Goal: Task Accomplishment & Management: Use online tool/utility

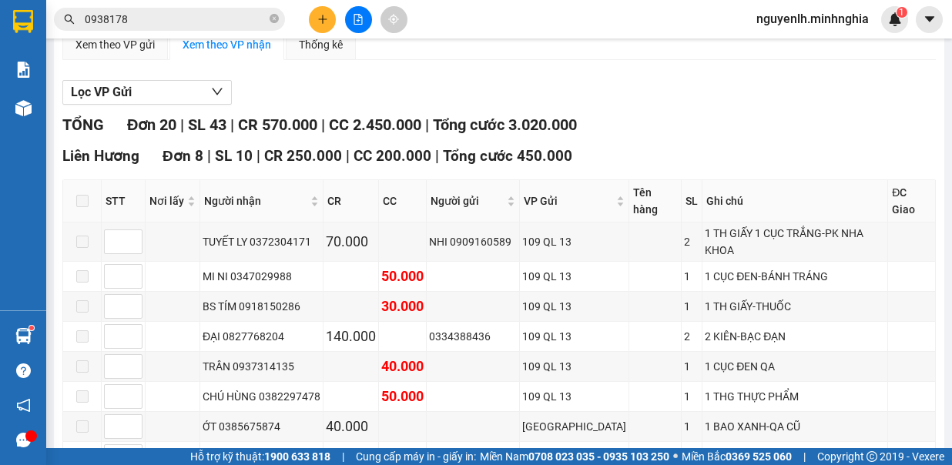
scroll to position [231, 0]
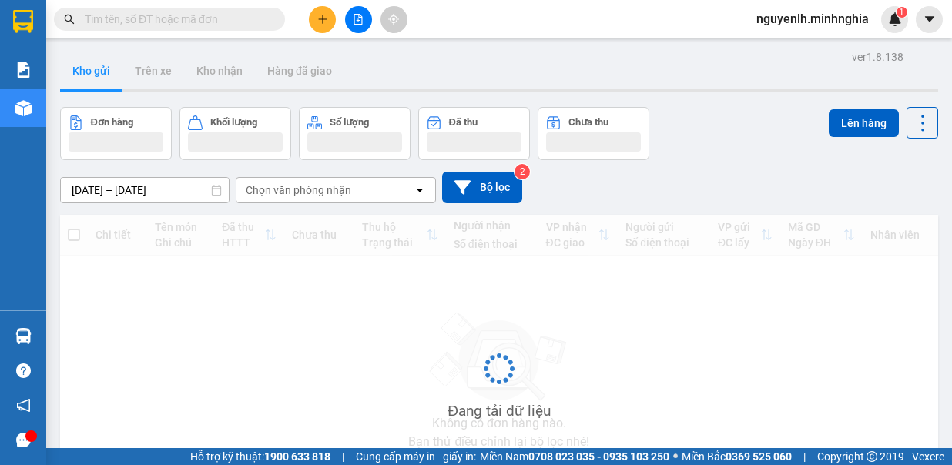
click at [360, 25] on button at bounding box center [358, 19] width 27 height 27
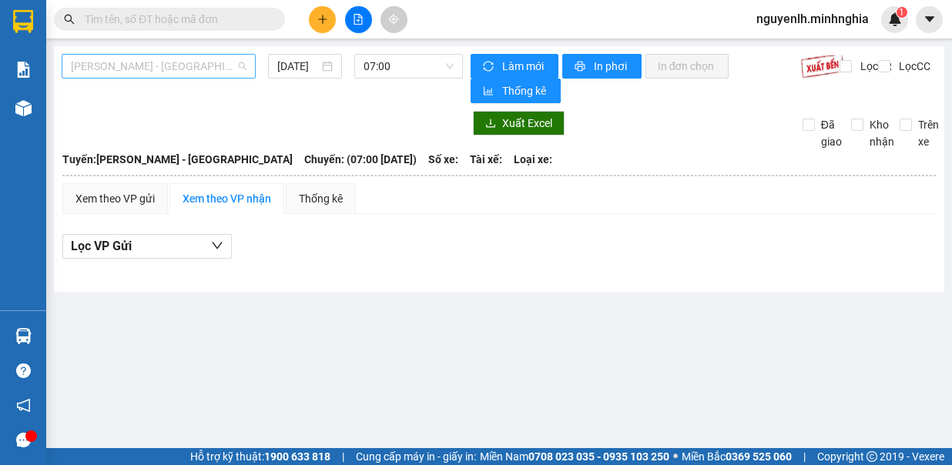
click at [190, 71] on span "[PERSON_NAME] - [GEOGRAPHIC_DATA]" at bounding box center [159, 66] width 176 height 23
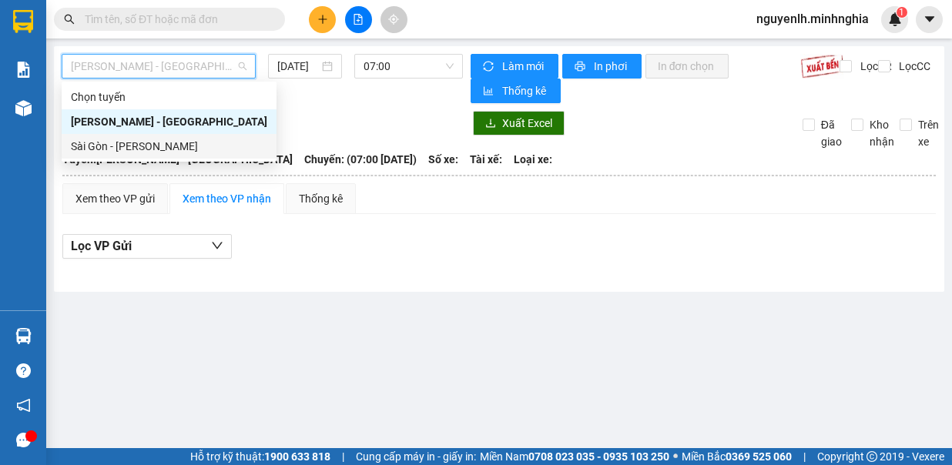
click at [173, 145] on div "Sài Gòn - [PERSON_NAME]" at bounding box center [169, 146] width 196 height 17
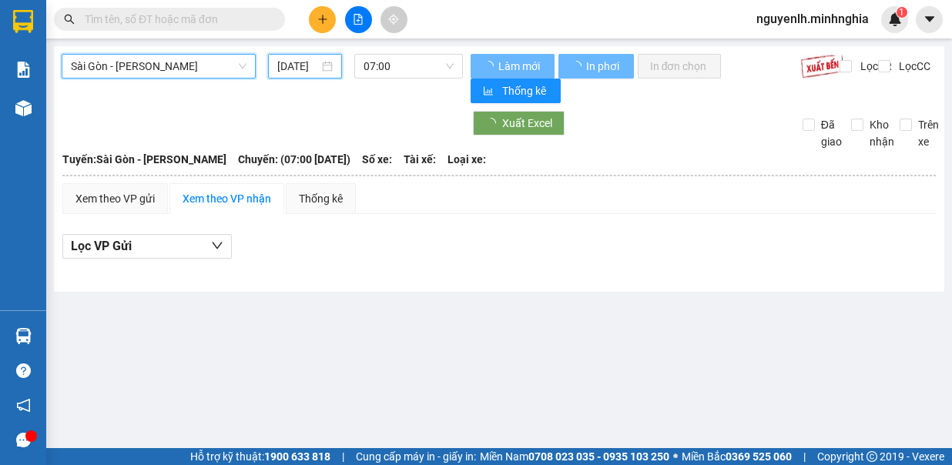
click at [283, 68] on input "[DATE]" at bounding box center [298, 66] width 42 height 17
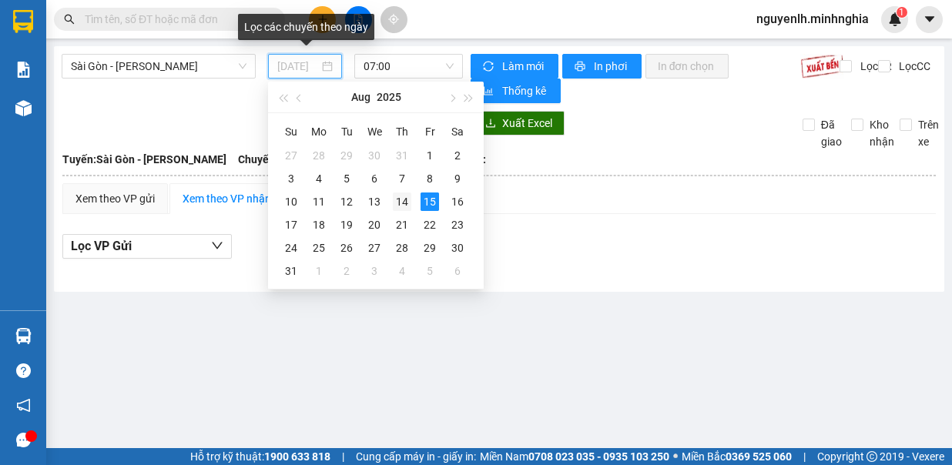
click at [400, 196] on div "14" at bounding box center [402, 202] width 18 height 18
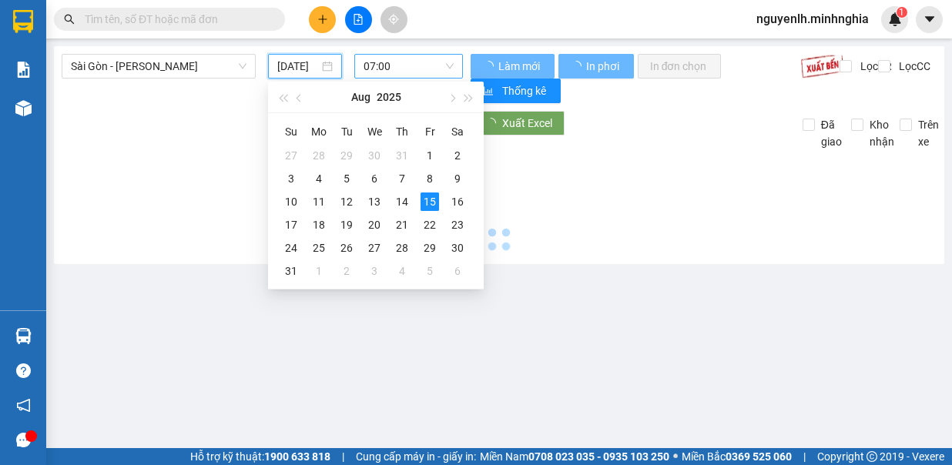
click at [400, 72] on span "07:00" at bounding box center [408, 66] width 90 height 23
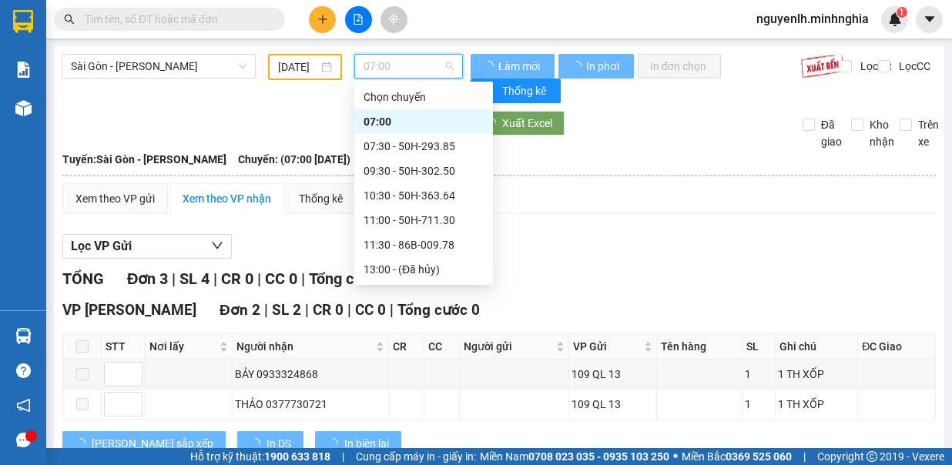
click at [417, 147] on div "07:30 - 50H-293.85" at bounding box center [423, 146] width 120 height 17
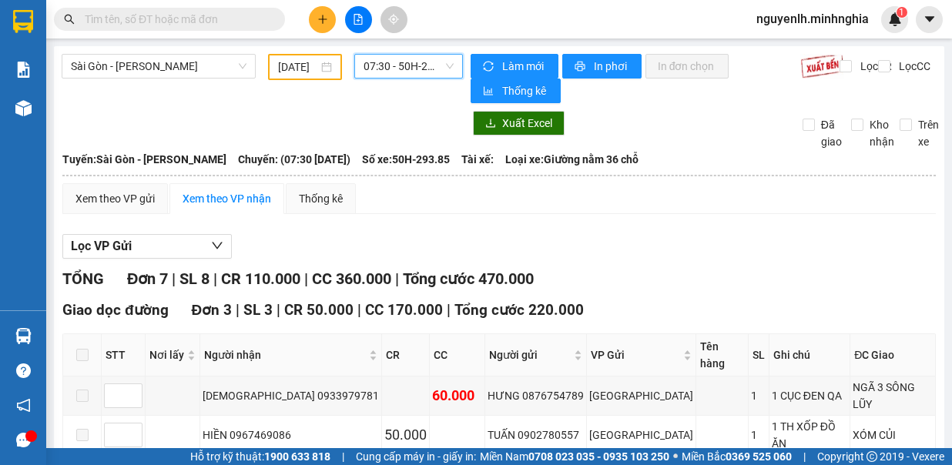
click at [402, 63] on span "07:30 - 50H-293.85" at bounding box center [408, 66] width 90 height 23
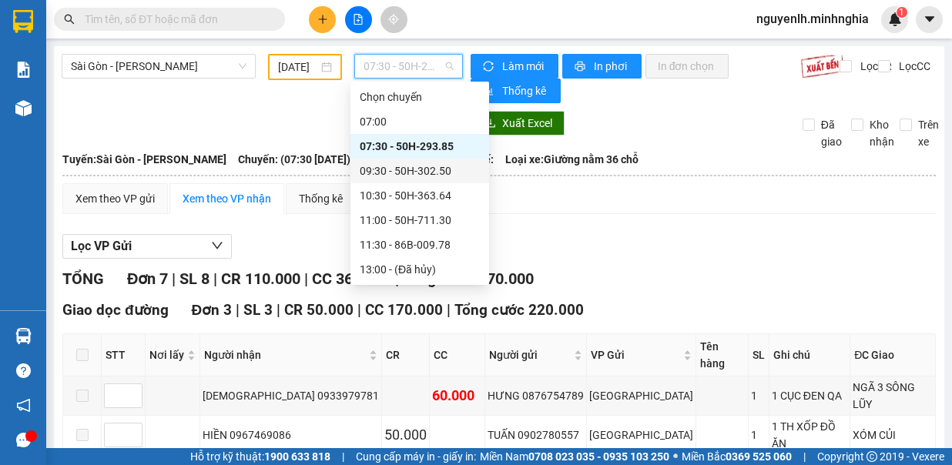
click at [435, 172] on div "09:30 - 50H-302.50" at bounding box center [420, 170] width 120 height 17
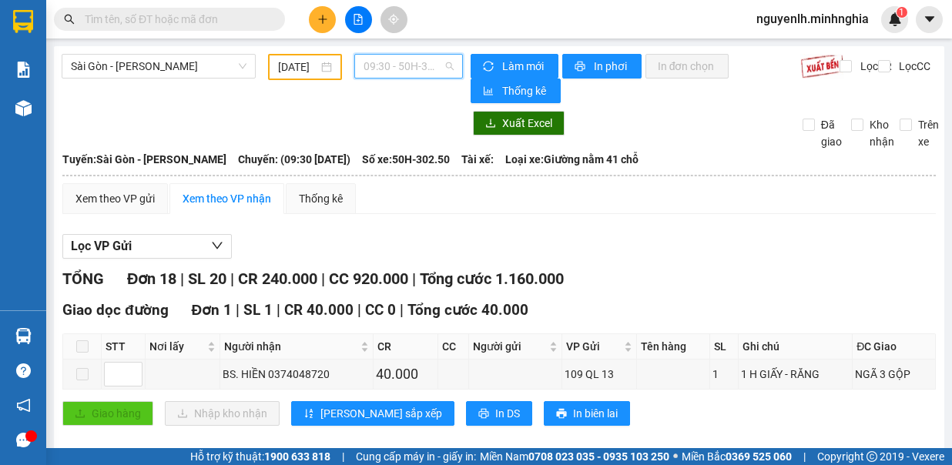
click at [411, 62] on span "09:30 - 50H-302.50" at bounding box center [408, 66] width 90 height 23
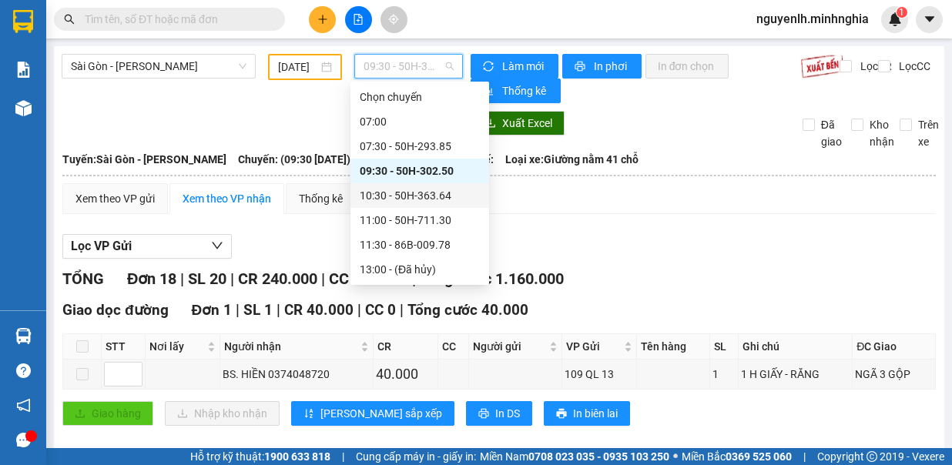
click at [453, 203] on div "10:30 - 50H-363.64" at bounding box center [420, 195] width 120 height 17
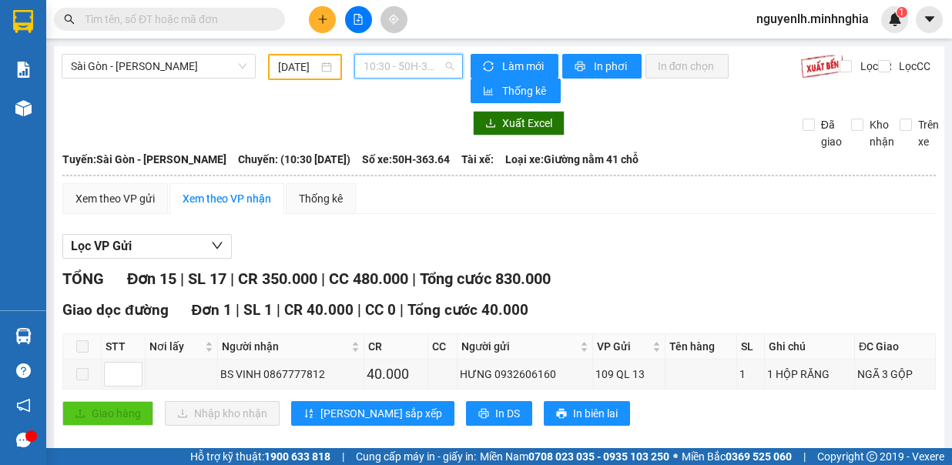
click at [404, 64] on span "10:30 - 50H-363.64" at bounding box center [408, 66] width 90 height 23
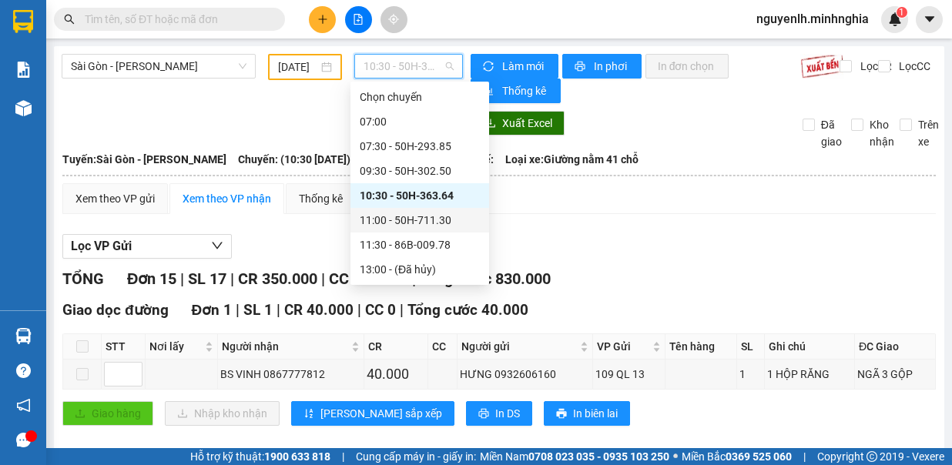
click at [431, 221] on div "11:00 - 50H-711.30" at bounding box center [420, 220] width 120 height 17
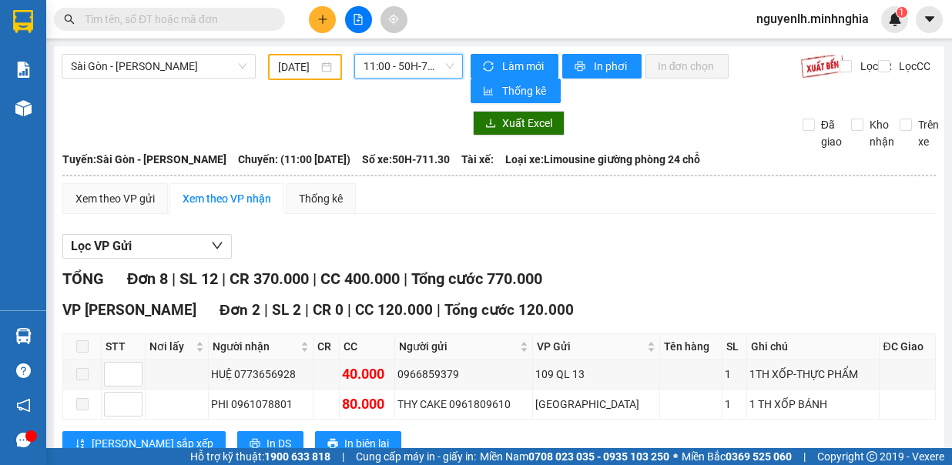
click at [377, 76] on span "11:00 - 50H-711.30" at bounding box center [408, 66] width 90 height 23
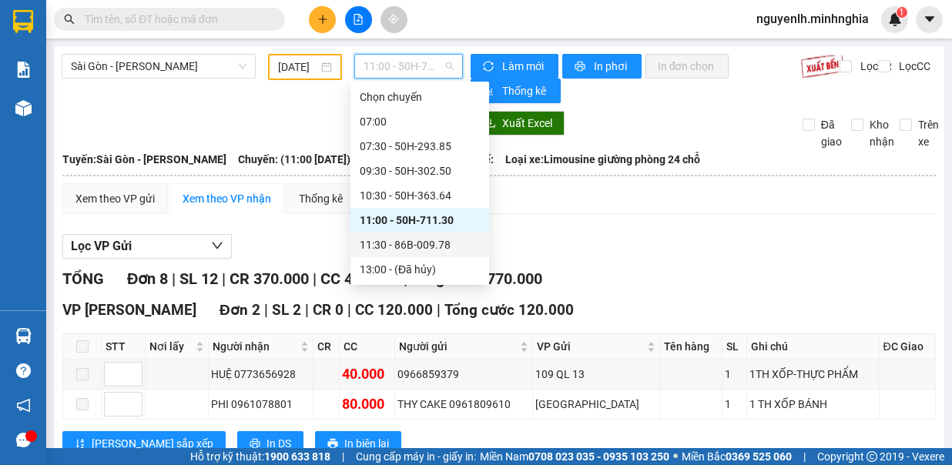
click at [413, 246] on div "11:30 - 86B-009.78" at bounding box center [420, 244] width 120 height 17
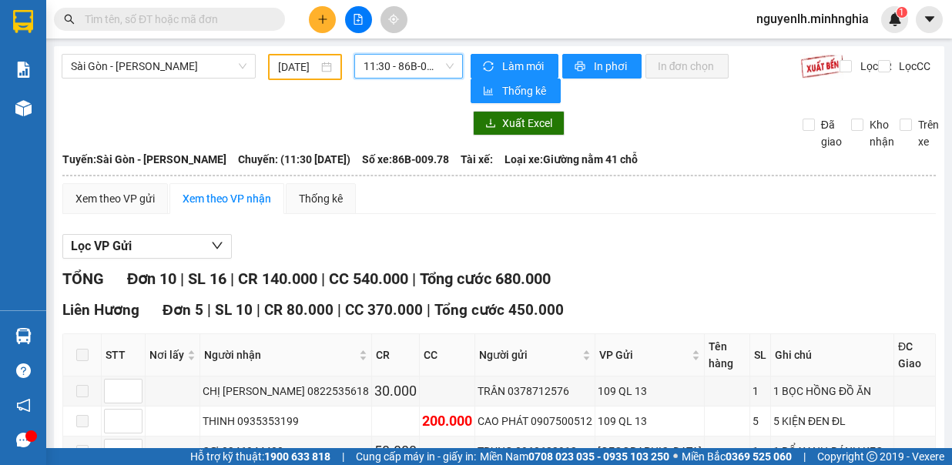
click at [423, 65] on span "11:30 - 86B-009.78" at bounding box center [408, 66] width 90 height 23
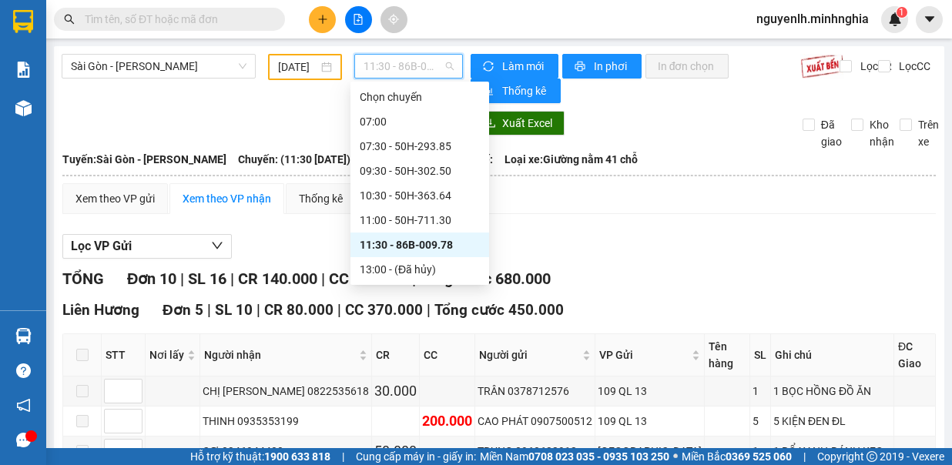
scroll to position [77, 0]
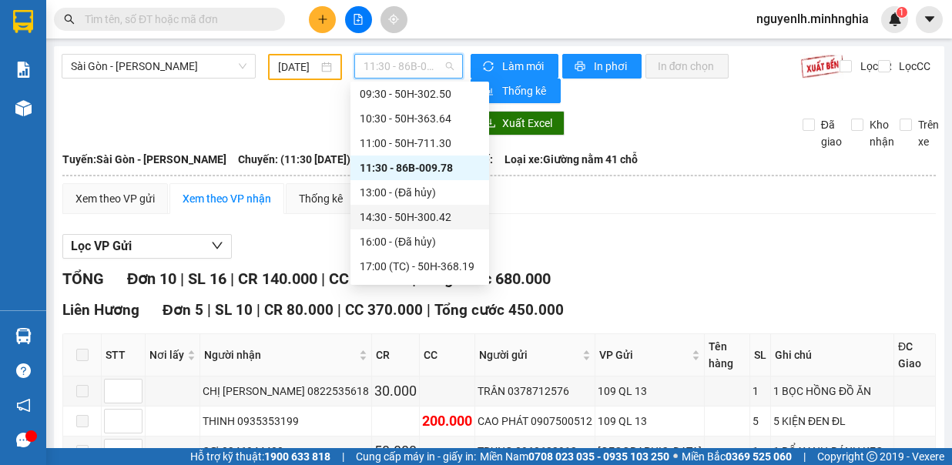
click at [441, 223] on div "14:30 - 50H-300.42" at bounding box center [420, 217] width 120 height 17
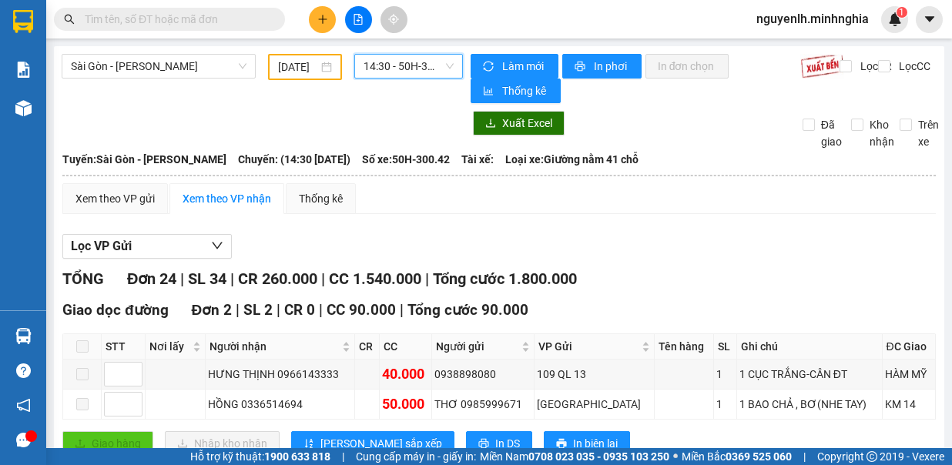
click at [418, 62] on span "14:30 - 50H-300.42" at bounding box center [408, 66] width 90 height 23
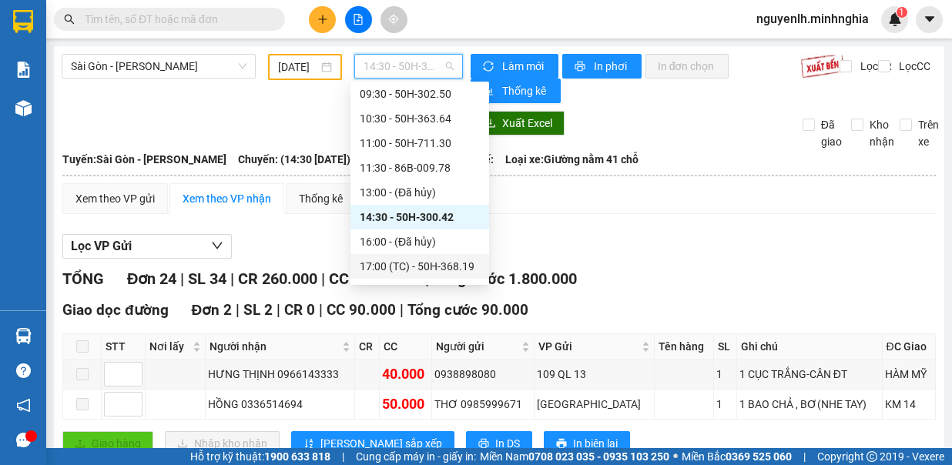
drag, startPoint x: 428, startPoint y: 265, endPoint x: 434, endPoint y: 259, distance: 8.2
click at [427, 266] on div "17:00 (TC) - 50H-368.19" at bounding box center [420, 266] width 120 height 17
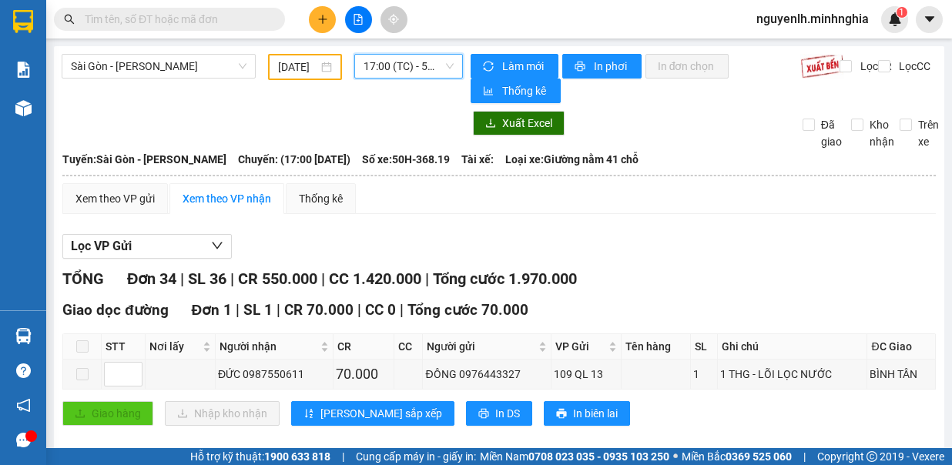
click at [368, 71] on span "17:00 (TC) - 50H-368.19" at bounding box center [408, 66] width 90 height 23
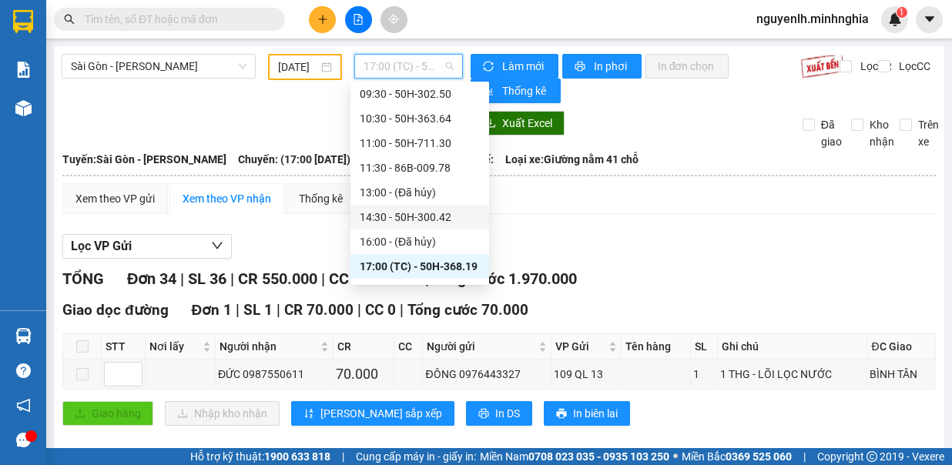
scroll to position [154, 0]
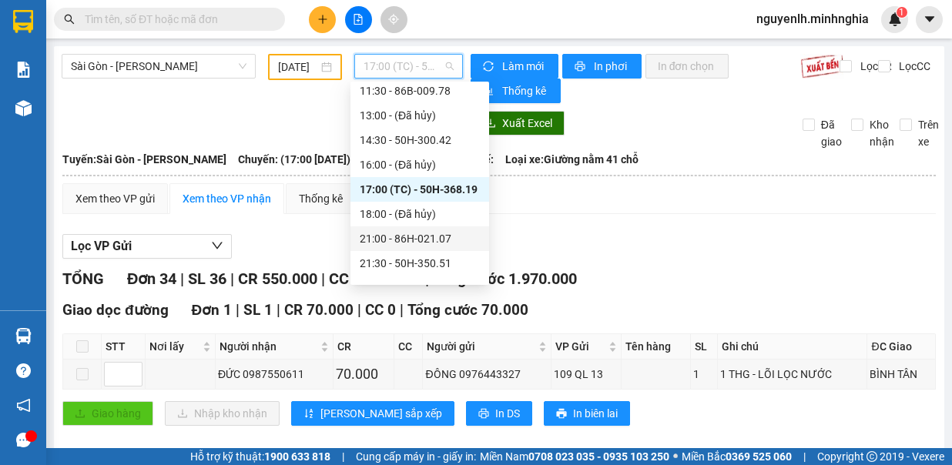
click at [436, 240] on div "21:00 - 86H-021.07" at bounding box center [420, 238] width 120 height 17
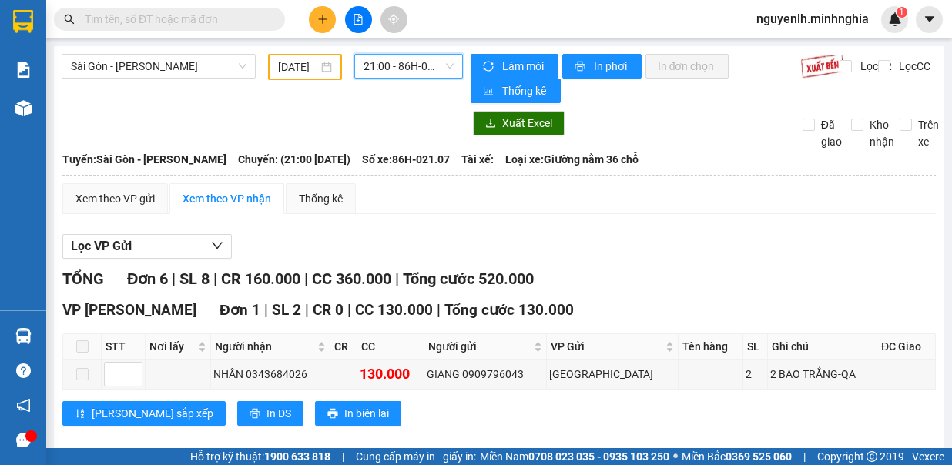
click at [424, 61] on span "21:00 - 86H-021.07" at bounding box center [408, 66] width 90 height 23
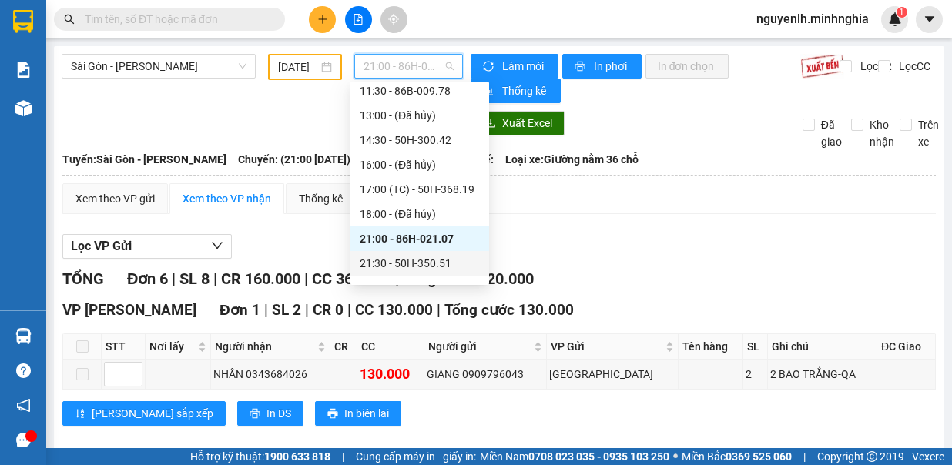
click at [447, 260] on div "21:30 - 50H-350.51" at bounding box center [420, 263] width 120 height 17
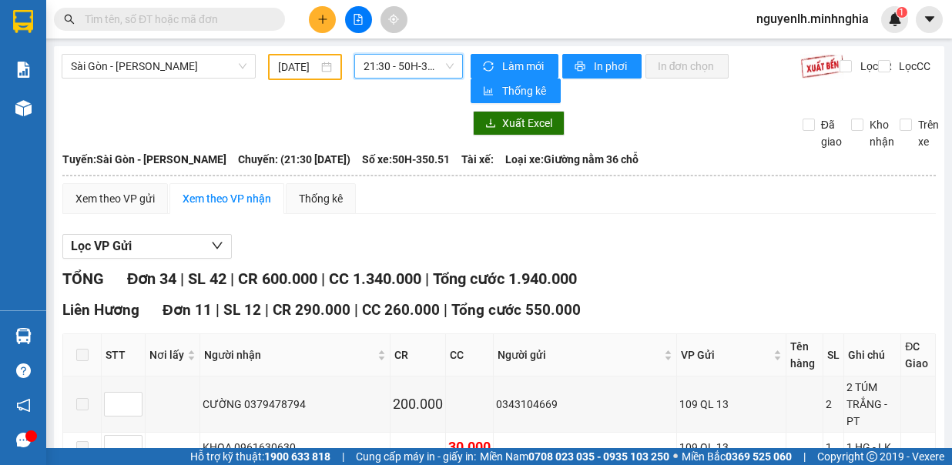
click at [389, 59] on span "21:30 - 50H-350.51" at bounding box center [408, 66] width 90 height 23
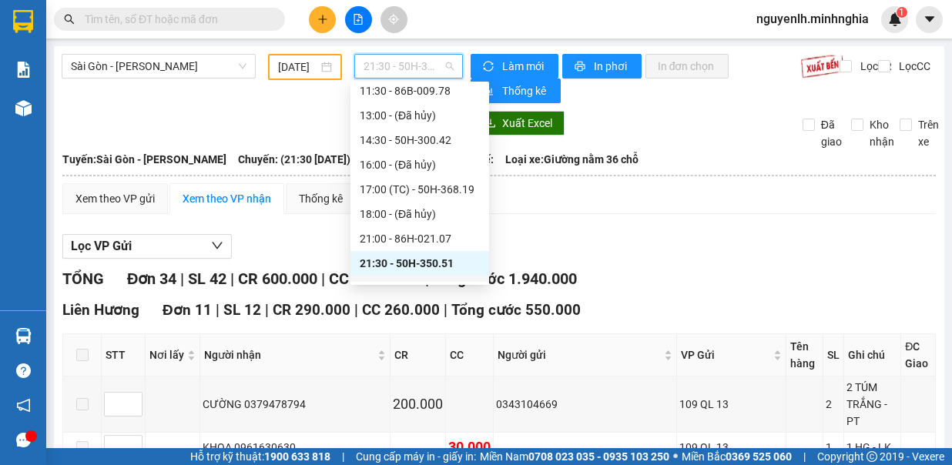
scroll to position [173, 0]
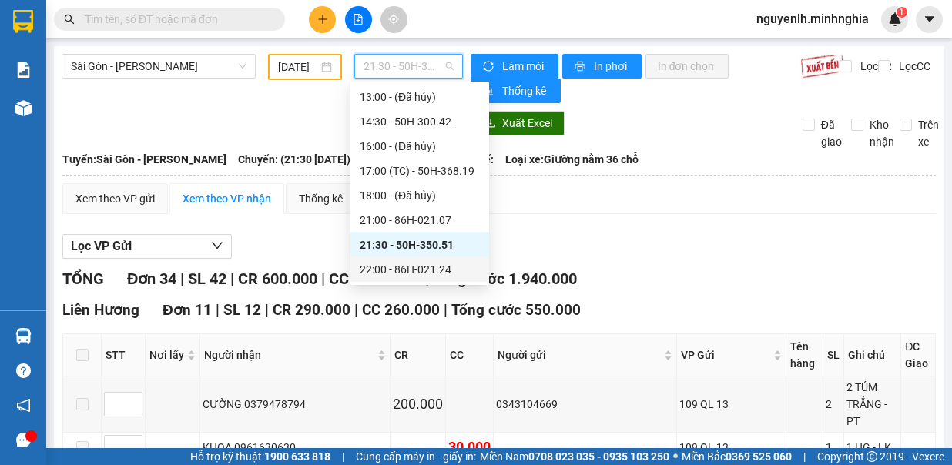
click at [444, 263] on div "22:00 - 86H-021.24" at bounding box center [420, 269] width 120 height 17
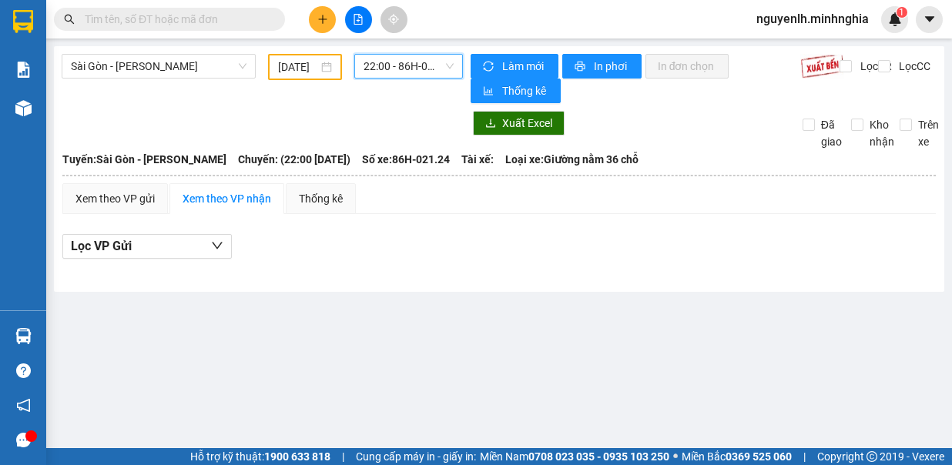
click at [302, 68] on input "14/08/2025" at bounding box center [298, 67] width 40 height 17
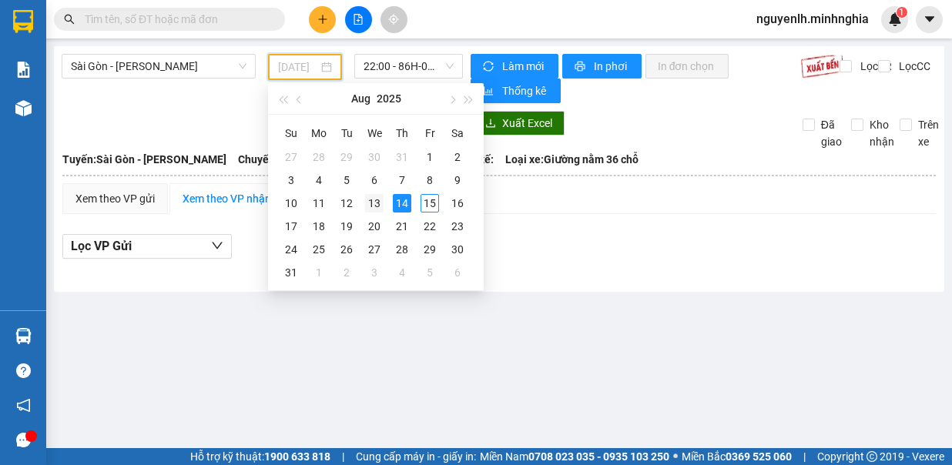
click at [377, 197] on div "13" at bounding box center [374, 203] width 18 height 18
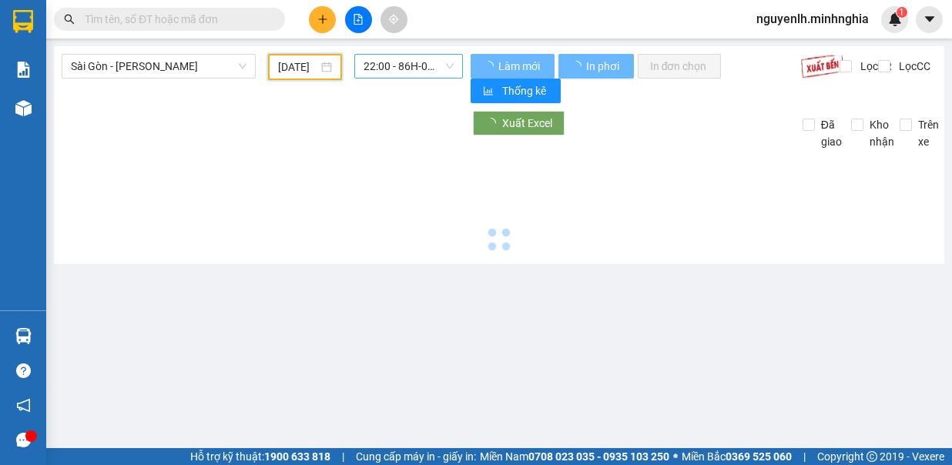
click at [397, 60] on span "22:00 - 86H-021.24" at bounding box center [408, 66] width 90 height 23
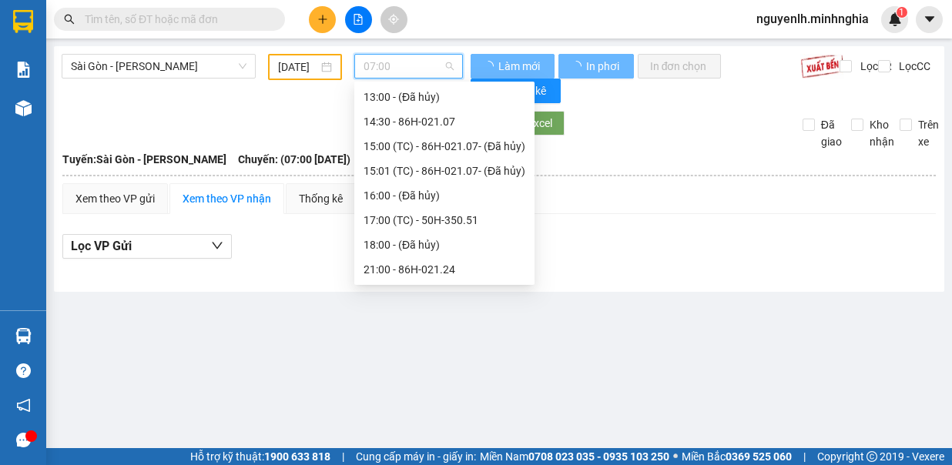
type input "13/08/2025"
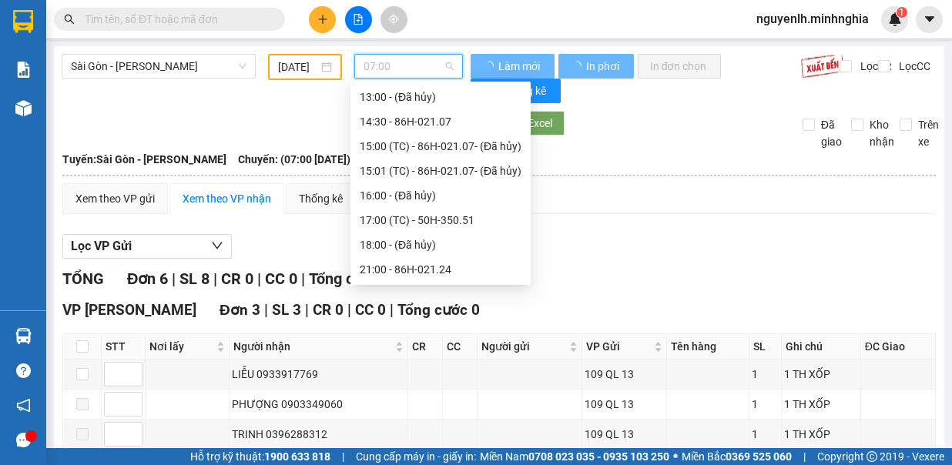
click at [459, 267] on div "21:00 - 86H-021.24" at bounding box center [441, 269] width 162 height 17
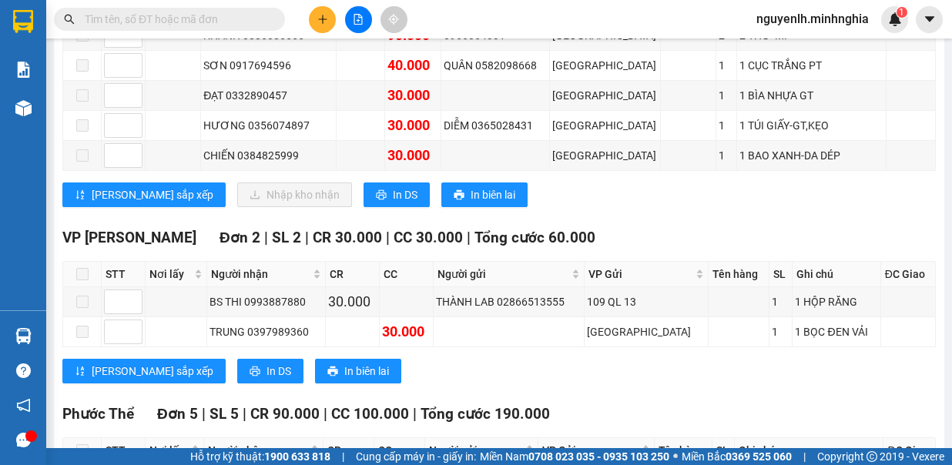
scroll to position [1155, 0]
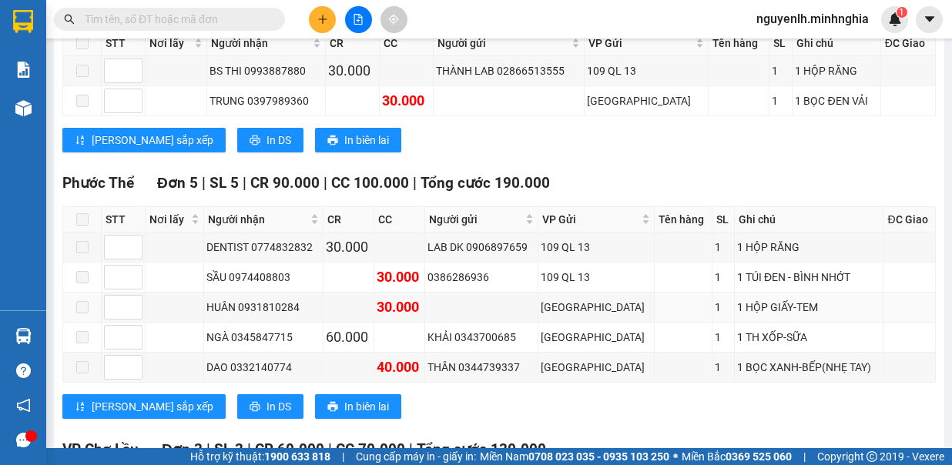
click at [467, 113] on div "TỔNG Đơn 41 | SL 47 | CR 760.000 | CC 1.240.000 | Tổng cước 2.000.000 Giao dọc …" at bounding box center [498, 252] width 873 height 2280
